Goal: Find contact information: Find contact information

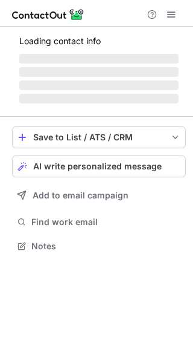
scroll to position [253, 193]
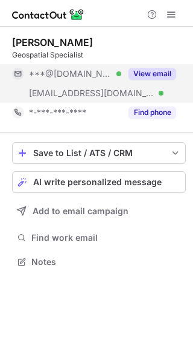
click at [163, 67] on div "View email" at bounding box center [148, 73] width 55 height 19
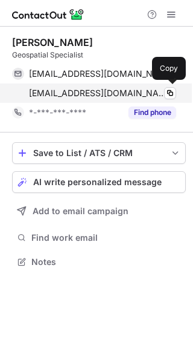
click at [166, 86] on div "twaldorf@pennoni.com Verified Copy" at bounding box center [94, 92] width 164 height 19
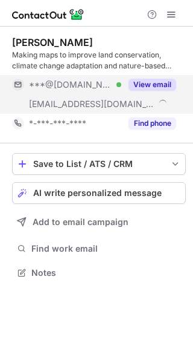
scroll to position [263, 193]
click at [163, 84] on button "View email" at bounding box center [153, 85] width 48 height 12
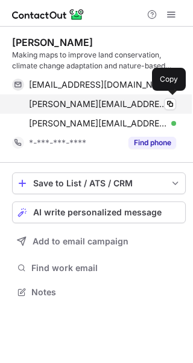
scroll to position [283, 193]
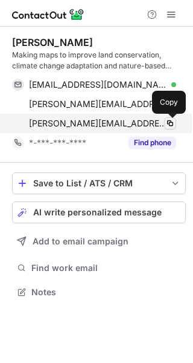
click at [167, 125] on span at bounding box center [171, 123] width 10 height 10
